Goal: Task Accomplishment & Management: Use online tool/utility

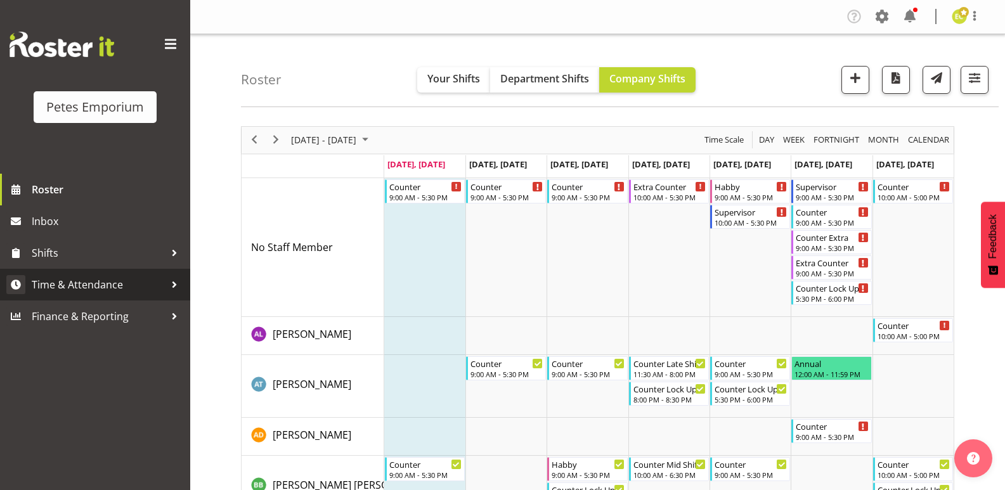
click at [52, 281] on span "Time & Attendance" at bounding box center [98, 284] width 133 height 19
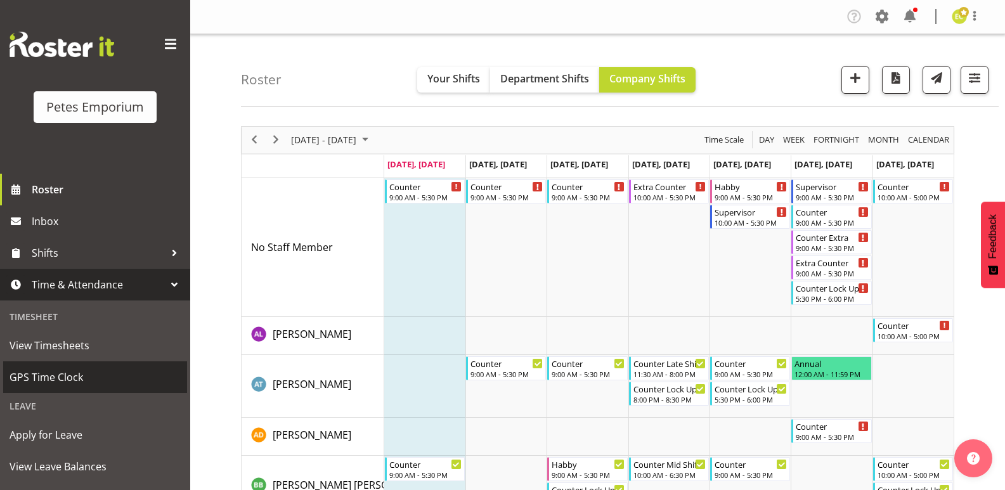
click at [27, 370] on span "GPS Time Clock" at bounding box center [95, 377] width 171 height 19
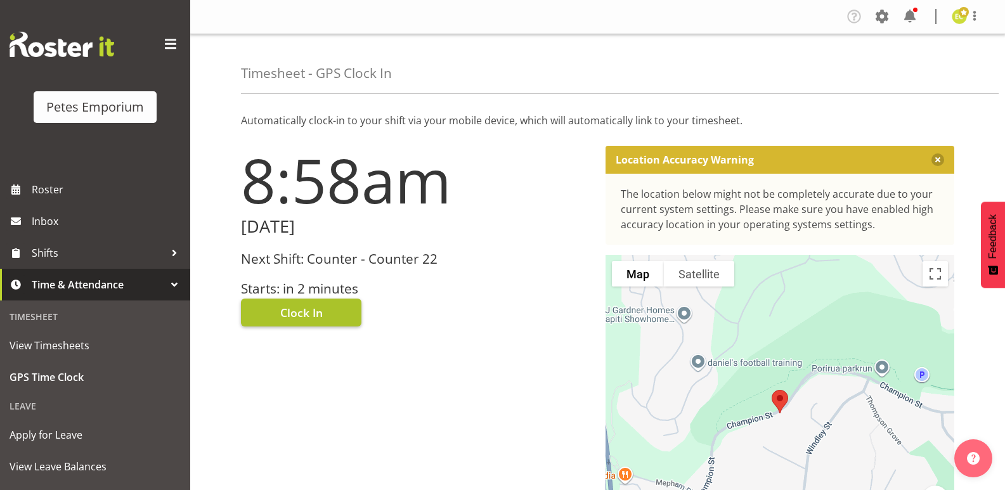
click at [293, 309] on span "Clock In" at bounding box center [301, 312] width 42 height 16
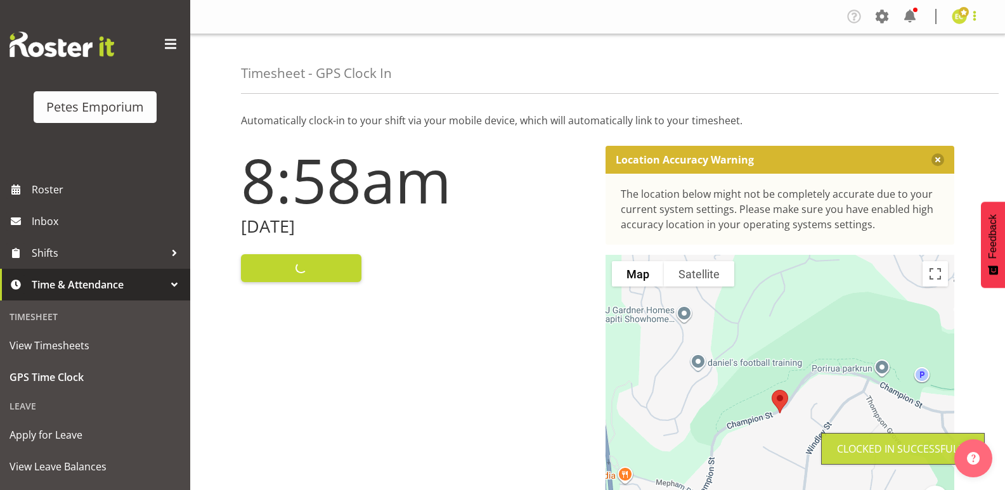
click at [976, 18] on span at bounding box center [974, 15] width 15 height 15
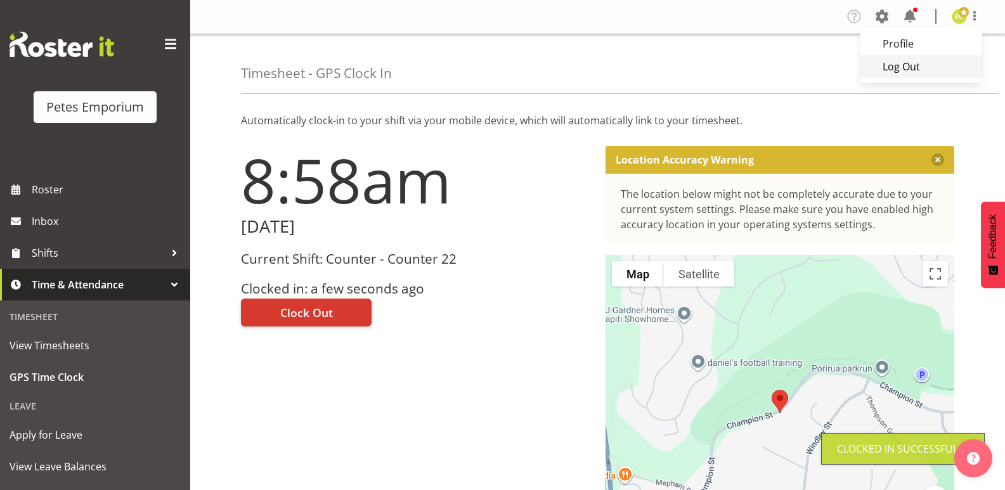
click at [914, 70] on link "Log Out" at bounding box center [921, 66] width 122 height 23
